Goal: Transaction & Acquisition: Purchase product/service

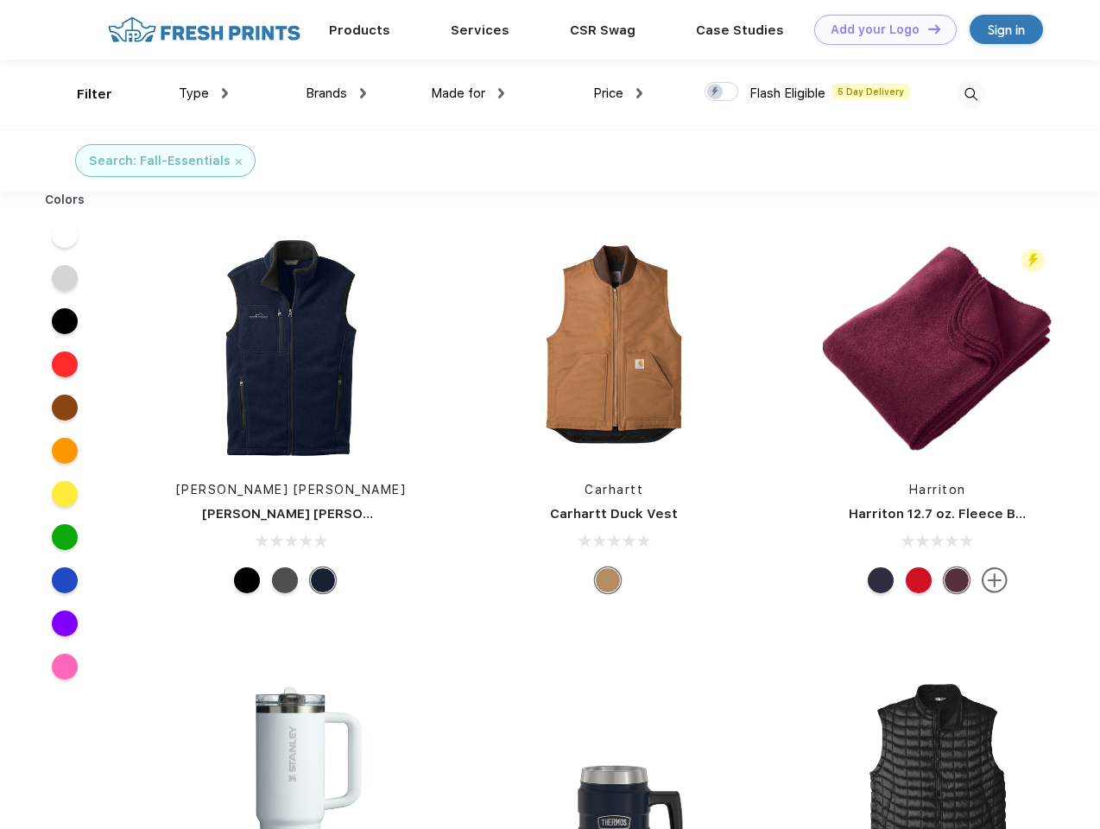
click at [879, 29] on link "Add your Logo Design Tool" at bounding box center [885, 30] width 142 height 30
click at [0, 0] on div "Design Tool" at bounding box center [0, 0] width 0 height 0
click at [926, 28] on link "Add your Logo Design Tool" at bounding box center [885, 30] width 142 height 30
click at [83, 94] on div "Filter" at bounding box center [94, 95] width 35 height 20
click at [204, 93] on span "Type" at bounding box center [194, 93] width 30 height 16
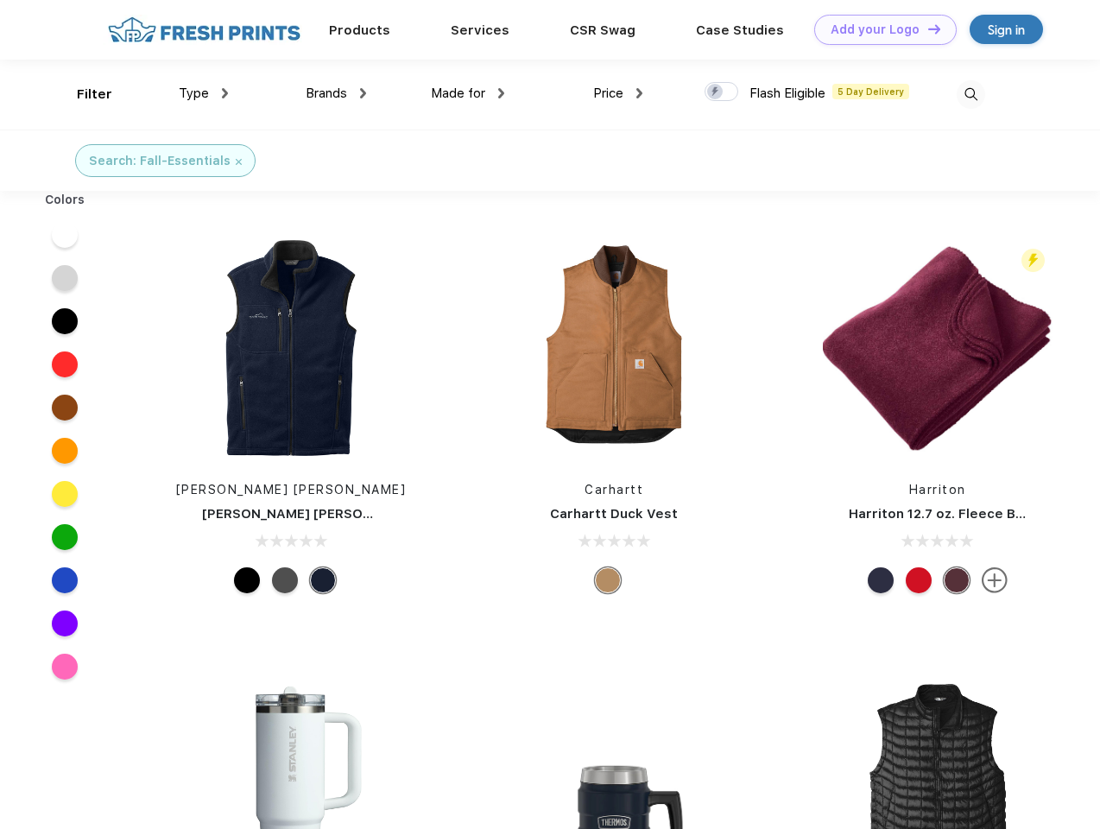
click at [336, 93] on span "Brands" at bounding box center [326, 93] width 41 height 16
click at [468, 93] on span "Made for" at bounding box center [458, 93] width 54 height 16
click at [618, 93] on span "Price" at bounding box center [608, 93] width 30 height 16
click at [722, 92] on div at bounding box center [721, 91] width 34 height 19
click at [715, 92] on input "checkbox" at bounding box center [709, 86] width 11 height 11
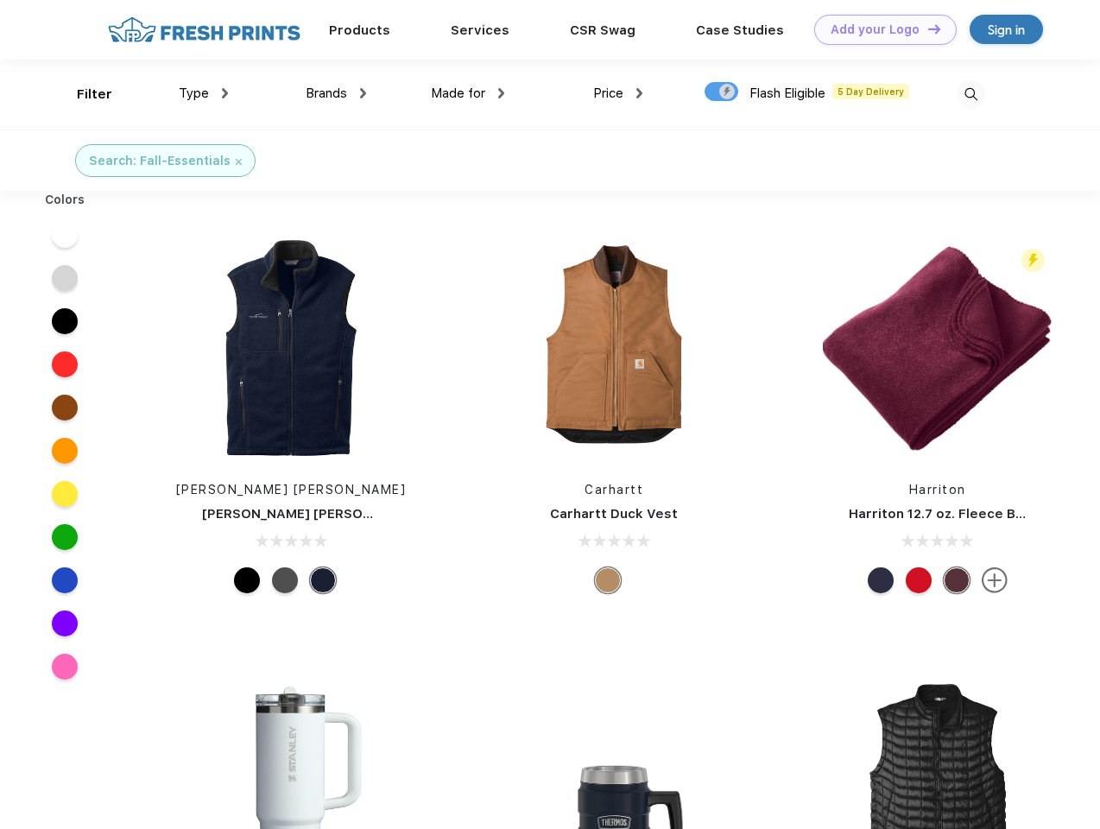
click at [970, 94] on img at bounding box center [970, 94] width 28 height 28
